Goal: Task Accomplishment & Management: Complete application form

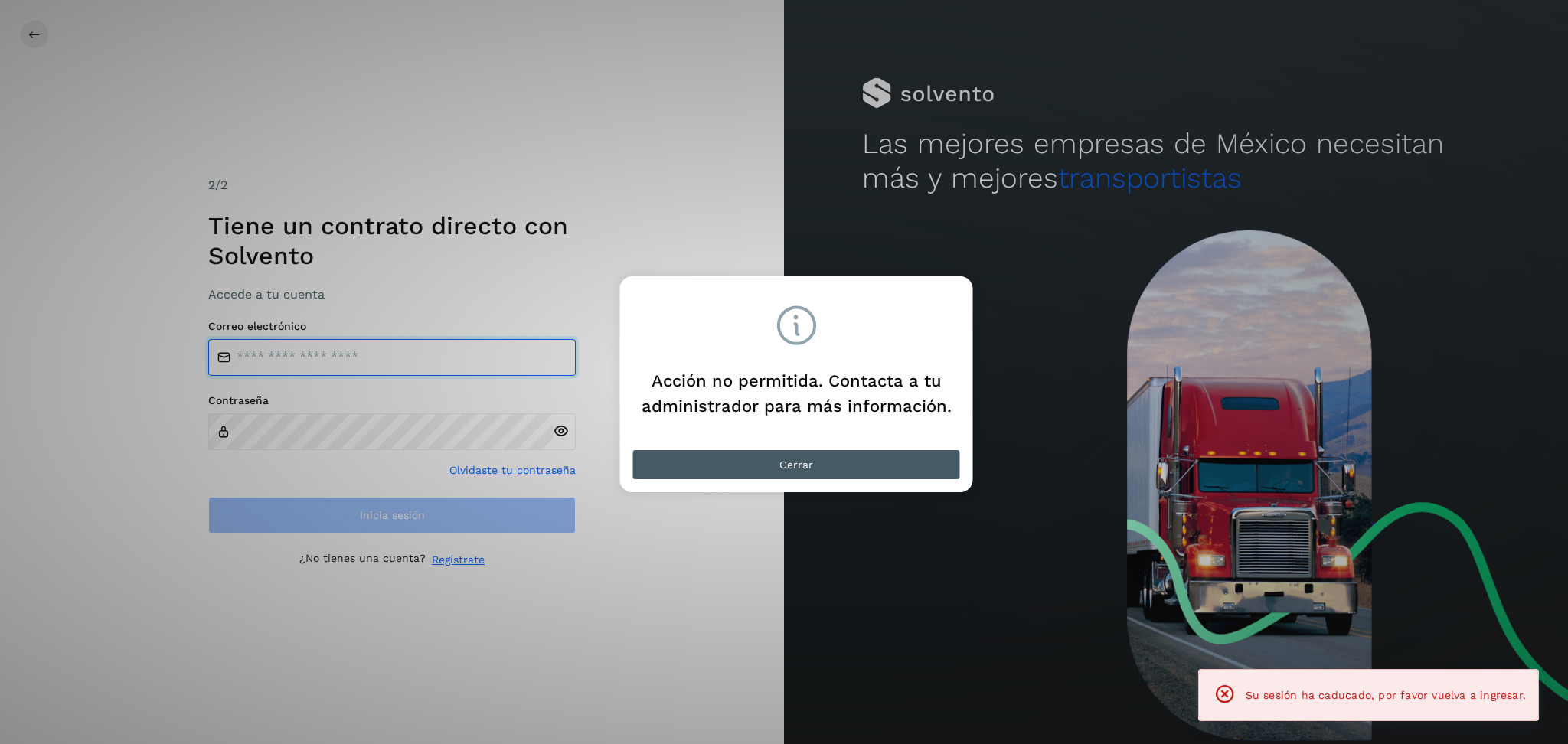
type input "**********"
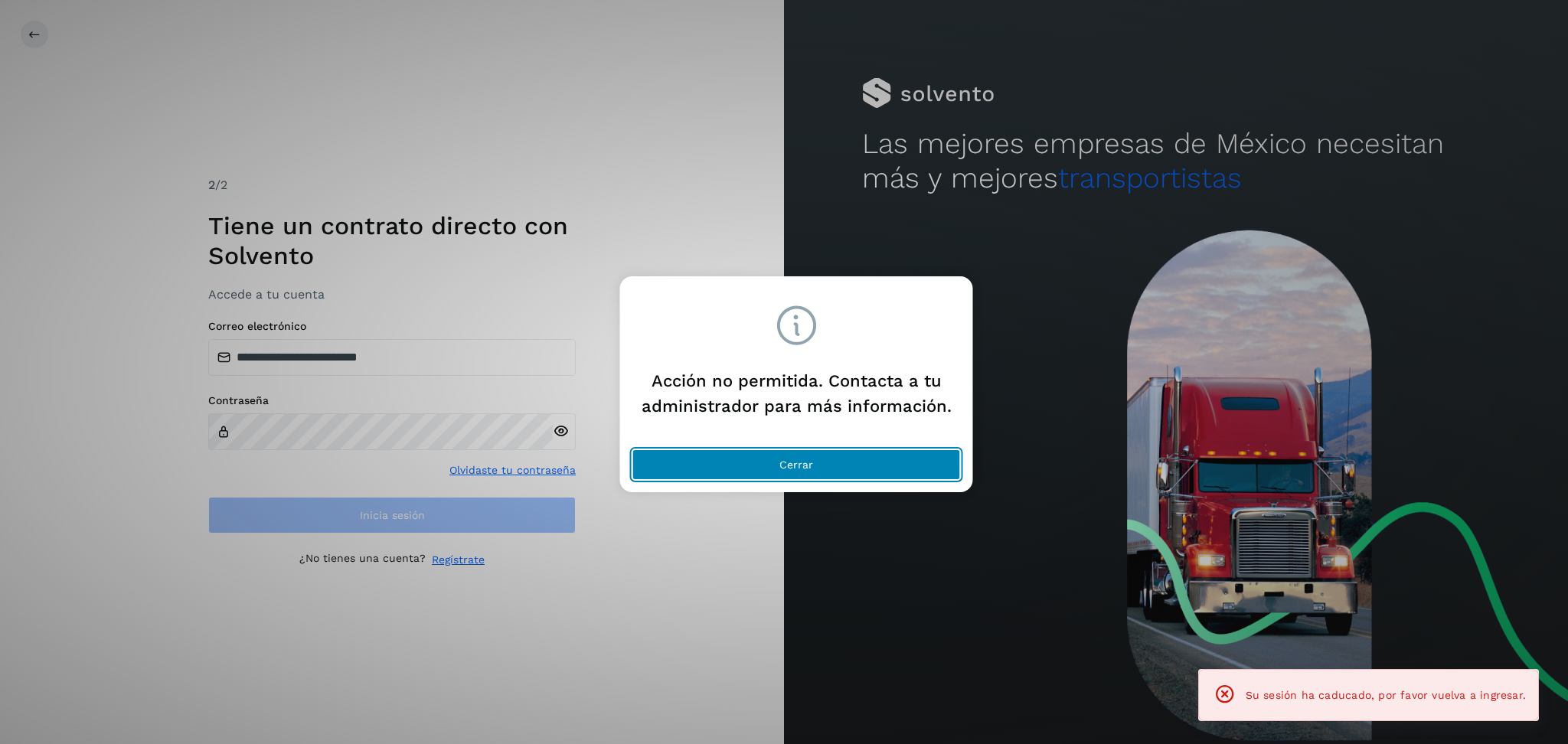
click at [715, 460] on button "Cerrar" at bounding box center [796, 464] width 328 height 31
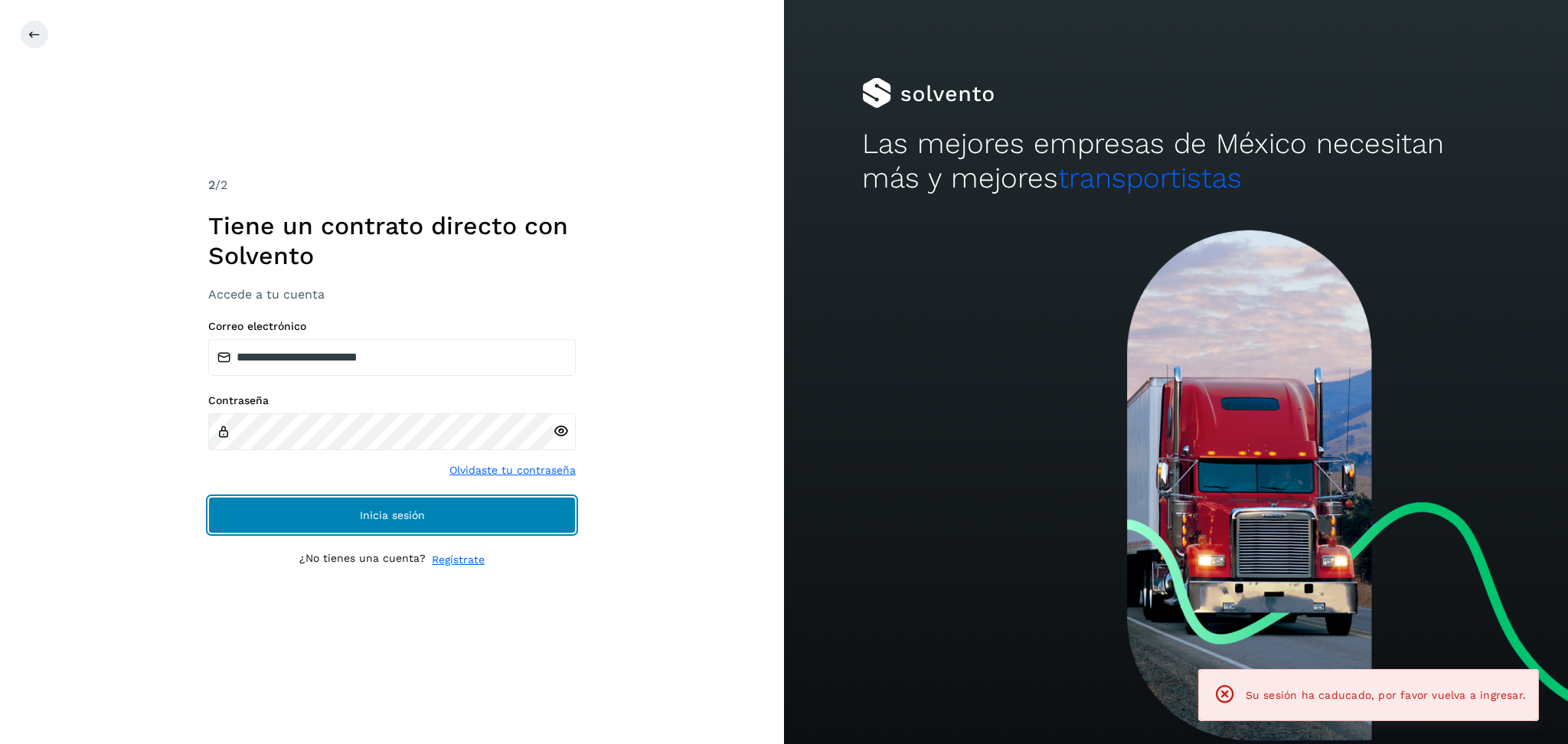
click at [512, 508] on button "Inicia sesión" at bounding box center [392, 515] width 367 height 37
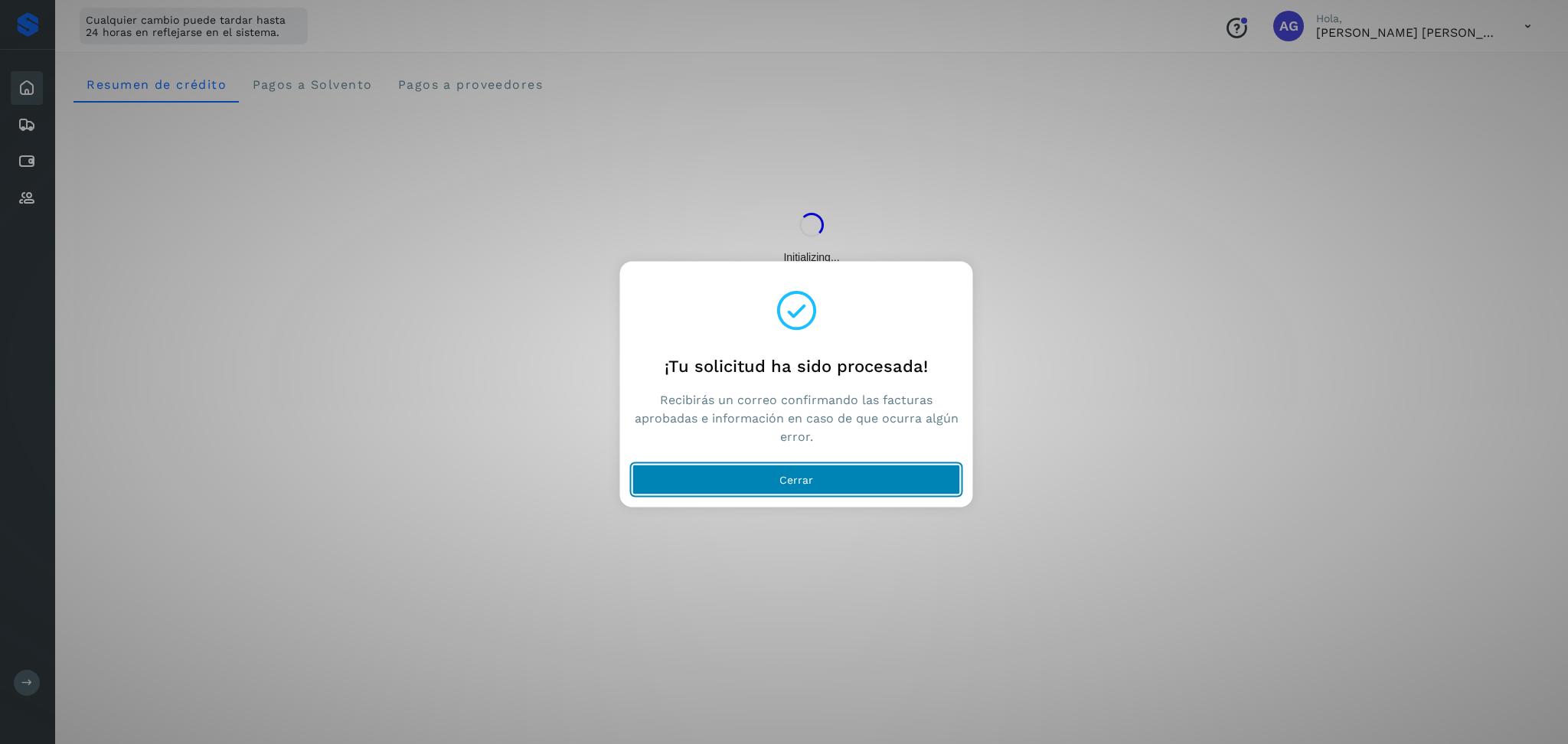
click at [894, 481] on button "Cerrar" at bounding box center [796, 480] width 328 height 31
